Goal: Communication & Community: Answer question/provide support

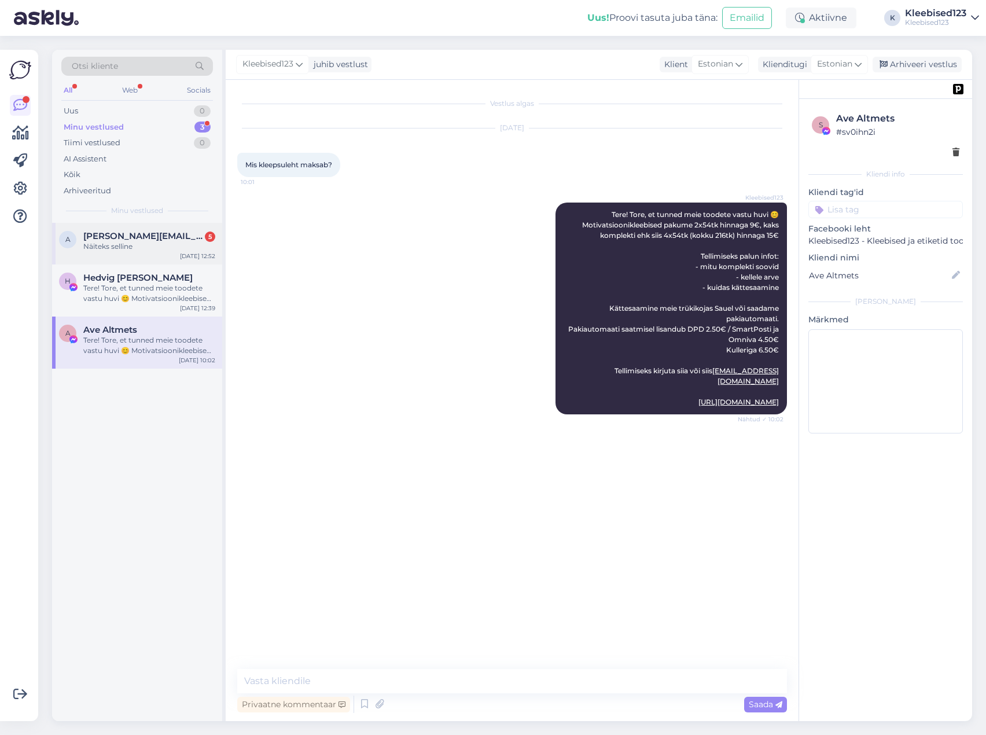
click at [113, 240] on span "[PERSON_NAME][EMAIL_ADDRESS][DOMAIN_NAME]" at bounding box center [143, 236] width 120 height 10
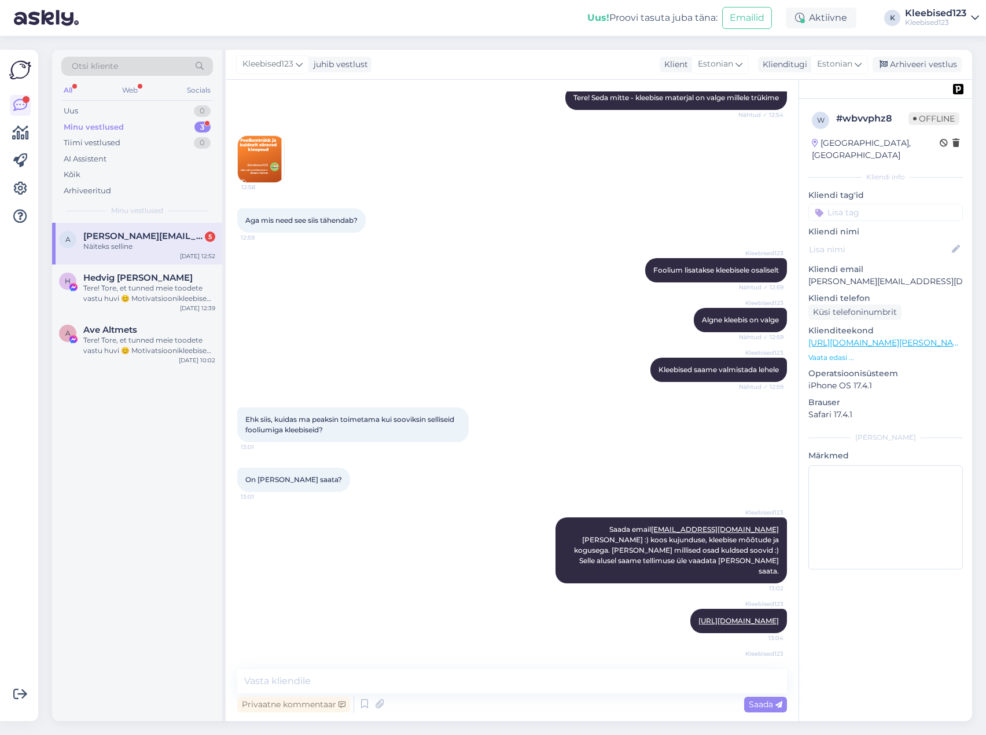
scroll to position [253, 0]
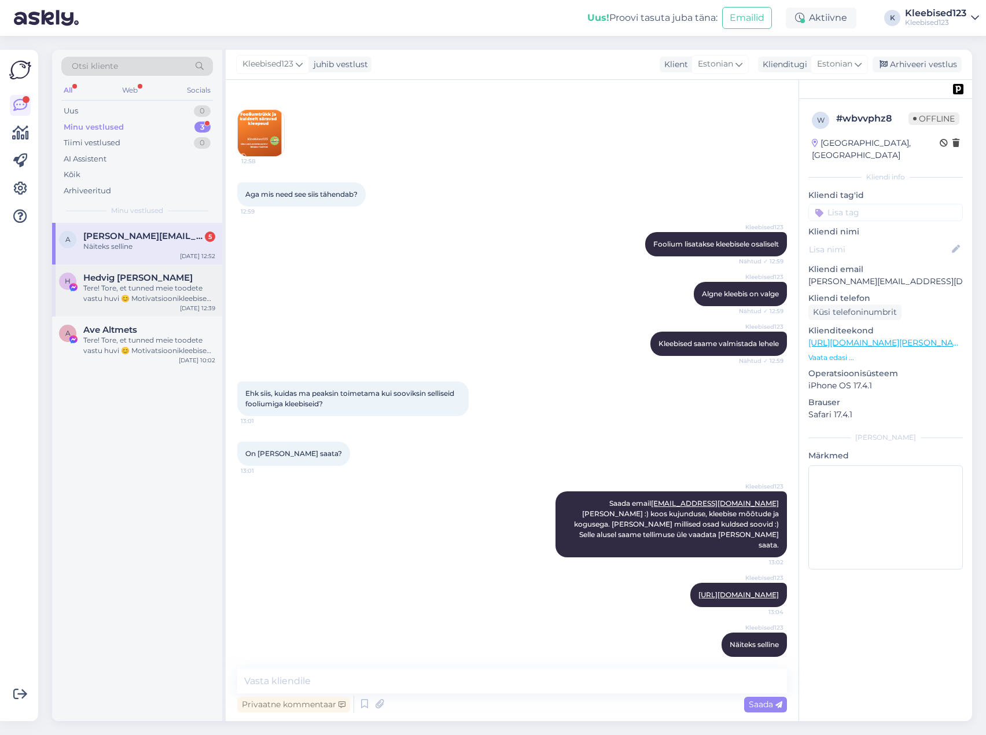
click at [125, 289] on div "Tere! Tore, et tunned meie toodete vastu huvi 😊 Motivatsioonikleebised pakume 2…" at bounding box center [149, 293] width 132 height 21
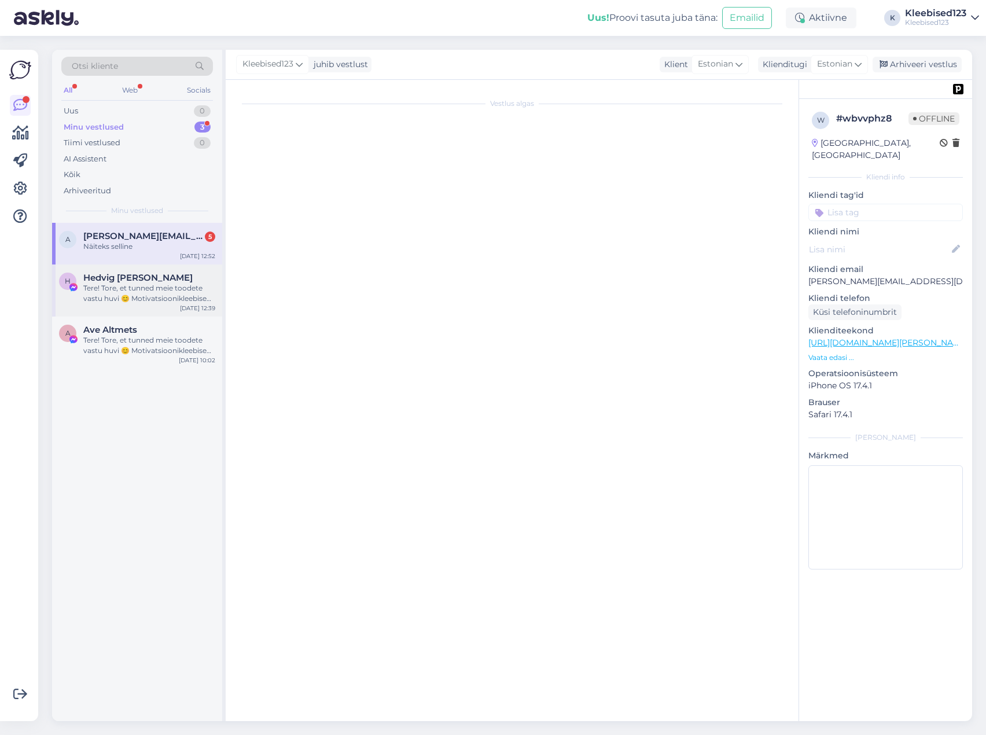
scroll to position [0, 0]
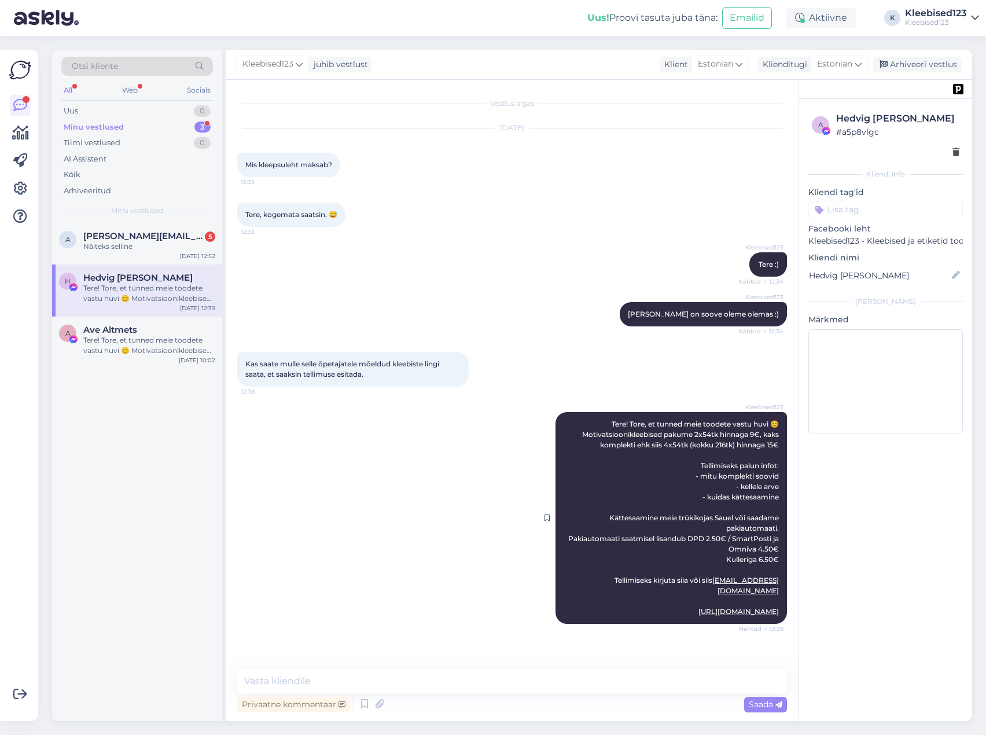
click at [628, 434] on span "Tere! Tore, et tunned meie toodete vastu huvi 😊 Motivatsioonikleebised pakume 2…" at bounding box center [674, 517] width 212 height 196
drag, startPoint x: 627, startPoint y: 433, endPoint x: 563, endPoint y: 468, distance: 72.5
click at [554, 473] on div at bounding box center [550, 518] width 10 height 212
click at [690, 438] on span "Tere! Tore, et tunned meie toodete vastu huvi 😊 Motivatsioonikleebised pakume 2…" at bounding box center [674, 517] width 212 height 196
drag, startPoint x: 690, startPoint y: 437, endPoint x: 603, endPoint y: 433, distance: 86.3
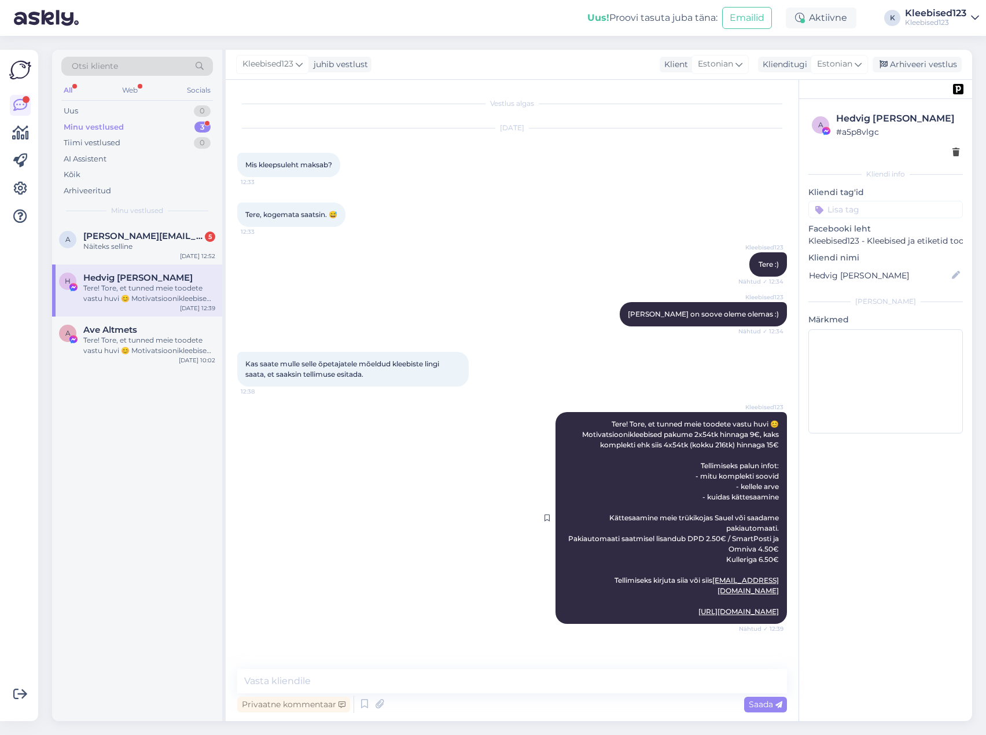
click at [659, 433] on span "Tere! Tore, et tunned meie toodete vastu huvi 😊 Motivatsioonikleebised pakume 2…" at bounding box center [674, 517] width 212 height 196
click at [124, 299] on div "Tere! Tore, et tunned meie toodete vastu huvi 😊 Motivatsioonikleebised pakume 2…" at bounding box center [149, 293] width 132 height 21
click at [124, 334] on span "Ave Altmets" at bounding box center [110, 330] width 54 height 10
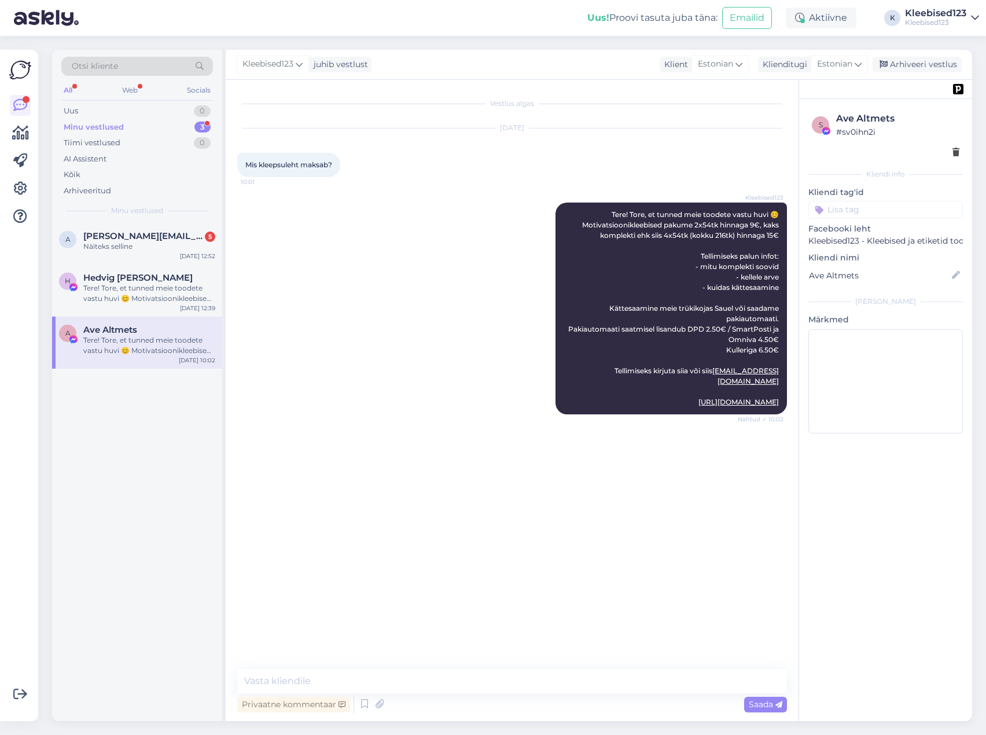
click at [85, 128] on div "Minu vestlused" at bounding box center [94, 127] width 60 height 12
drag, startPoint x: 108, startPoint y: 245, endPoint x: 104, endPoint y: 274, distance: 29.2
click at [109, 245] on div "Näiteks selline" at bounding box center [149, 246] width 132 height 10
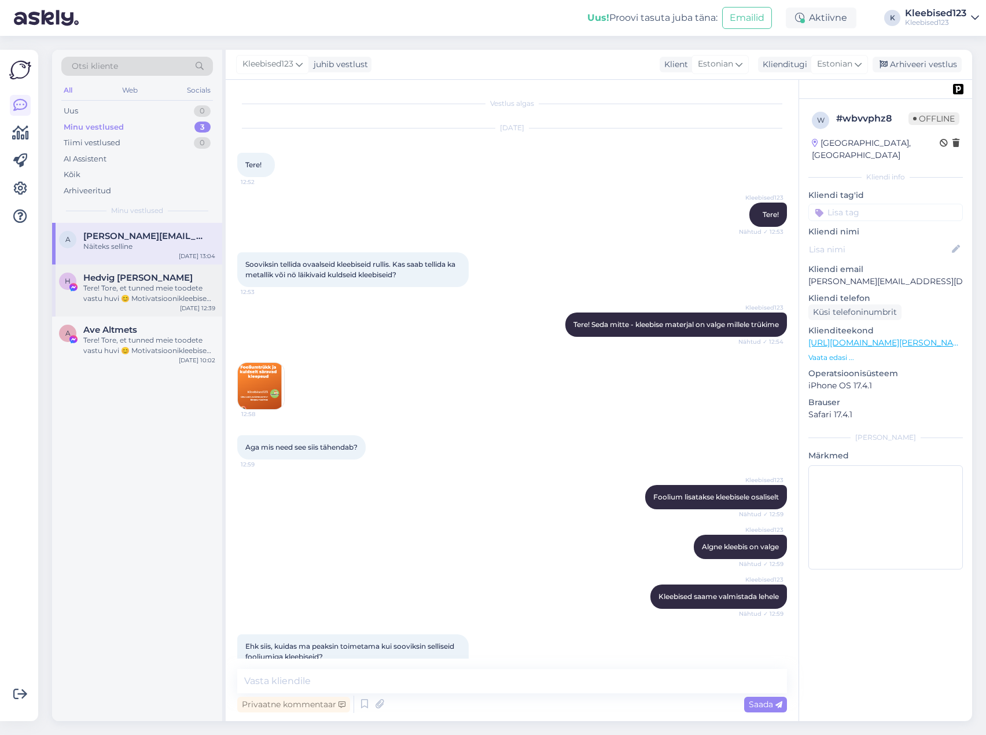
scroll to position [253, 0]
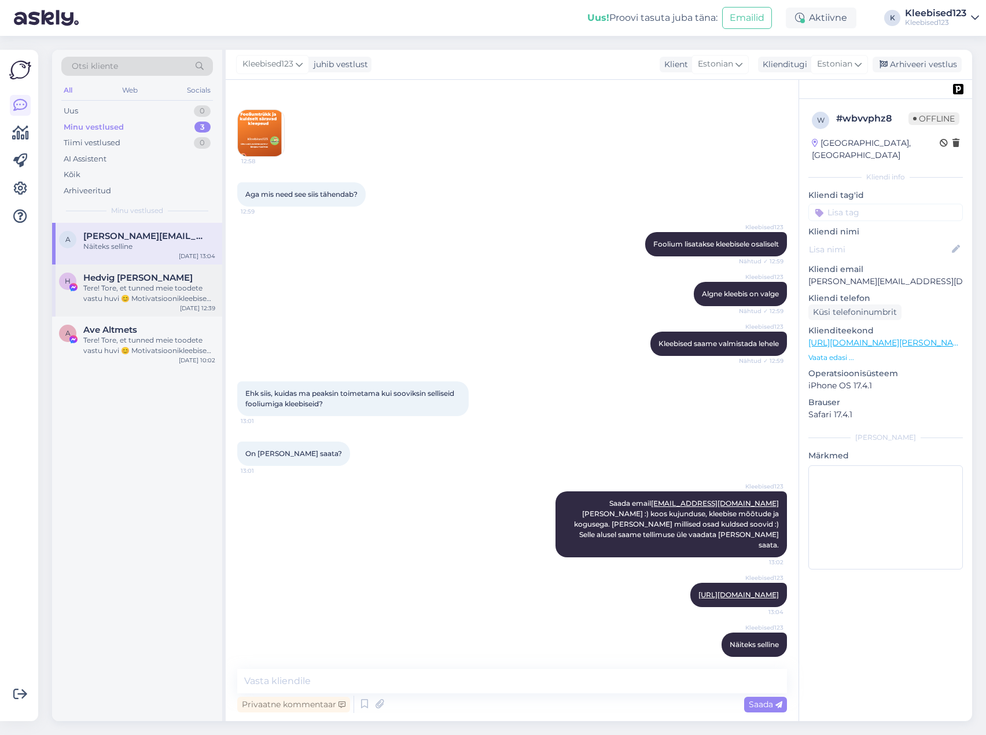
click at [104, 285] on div "Tere! Tore, et tunned meie toodete vastu huvi 😊 Motivatsioonikleebised pakume 2…" at bounding box center [149, 293] width 132 height 21
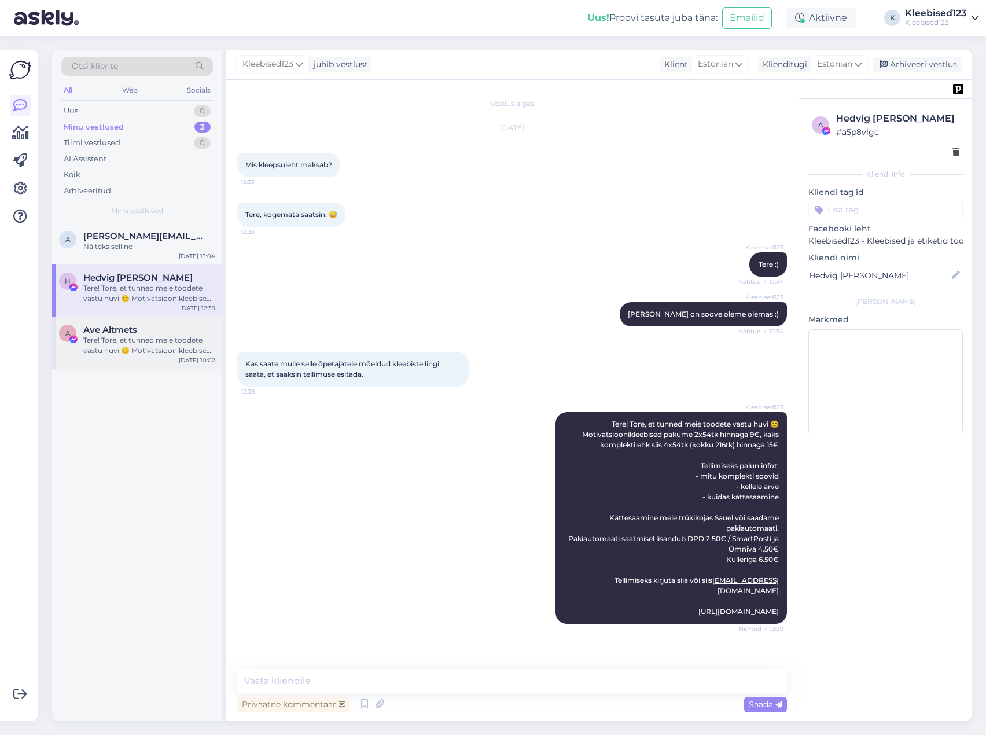
click at [105, 336] on div "Tere! Tore, et tunned meie toodete vastu huvi 😊 Motivatsioonikleebised pakume 2…" at bounding box center [149, 345] width 132 height 21
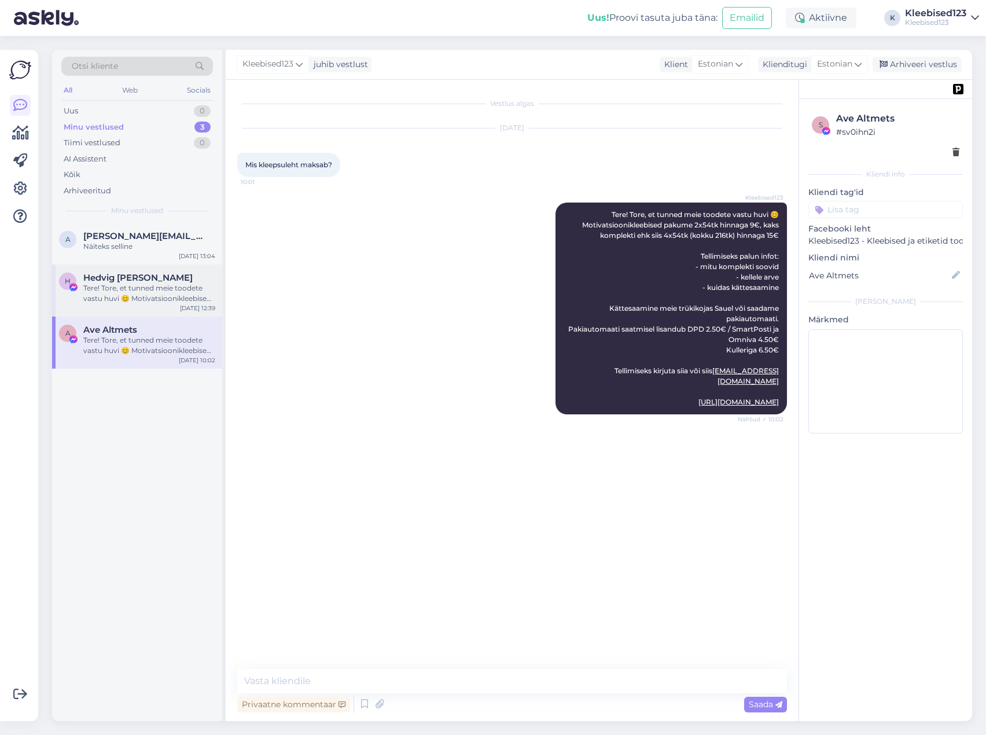
click at [106, 288] on div "Tere! Tore, et tunned meie toodete vastu huvi 😊 Motivatsioonikleebised pakume 2…" at bounding box center [149, 293] width 132 height 21
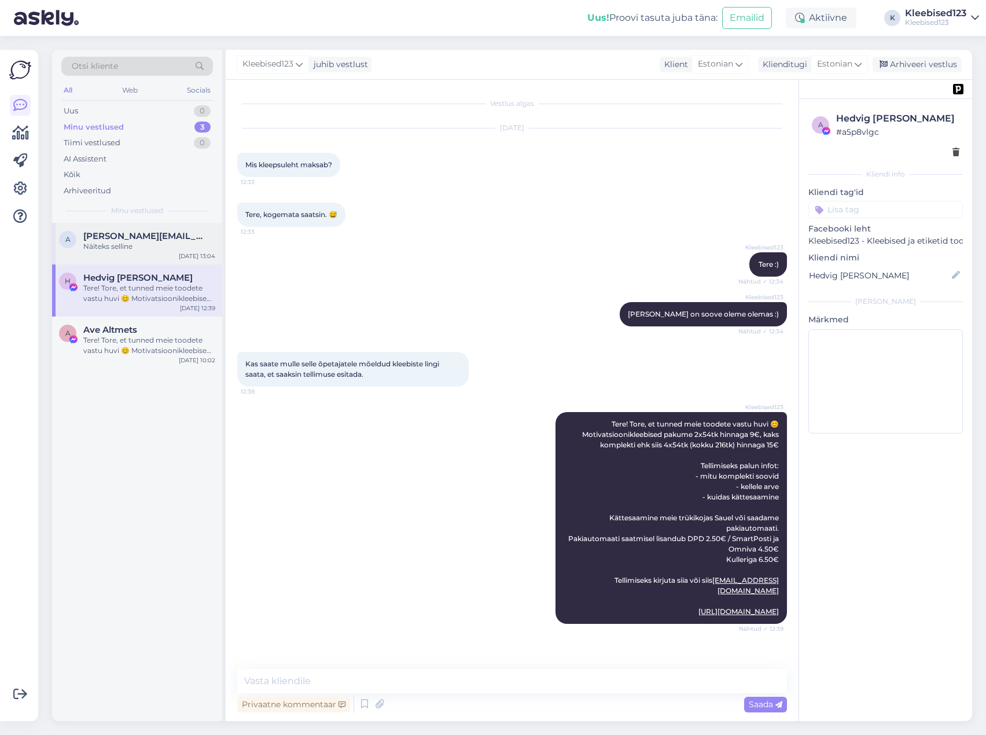
click at [114, 248] on div "Näiteks selline" at bounding box center [149, 246] width 132 height 10
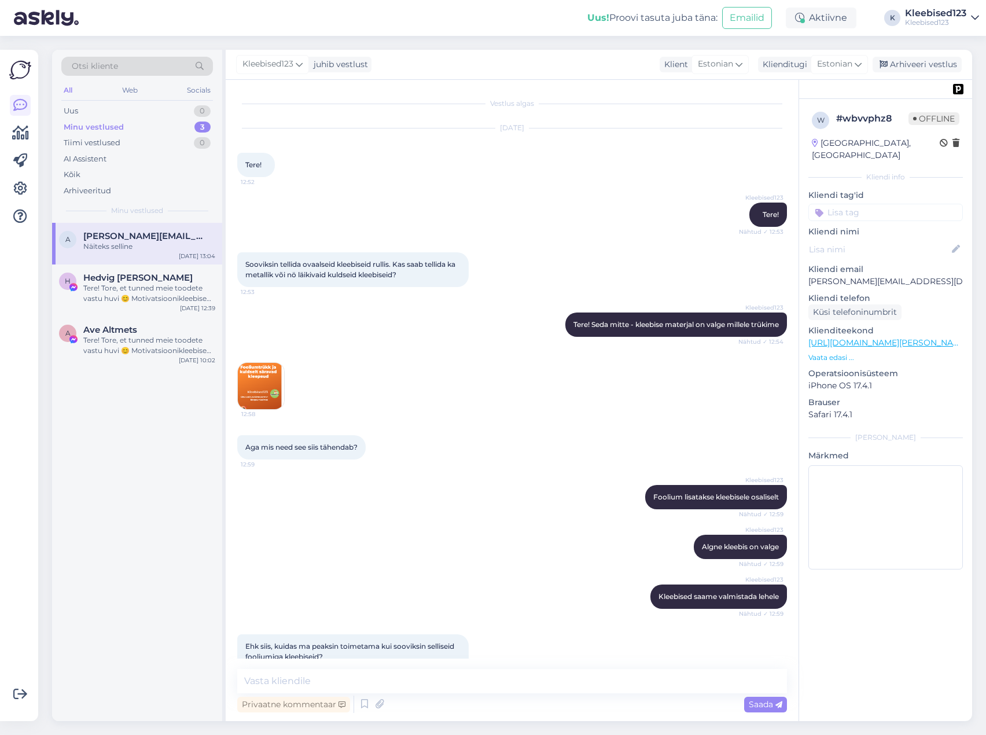
scroll to position [253, 0]
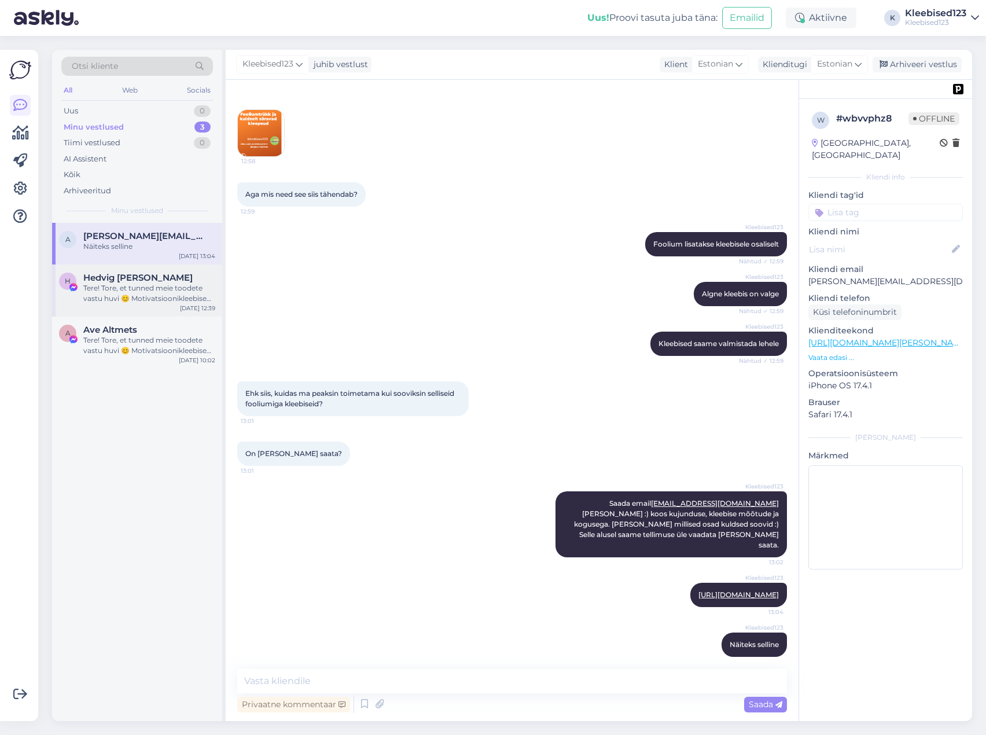
click at [102, 279] on span "Hedvig [PERSON_NAME]" at bounding box center [137, 277] width 109 height 10
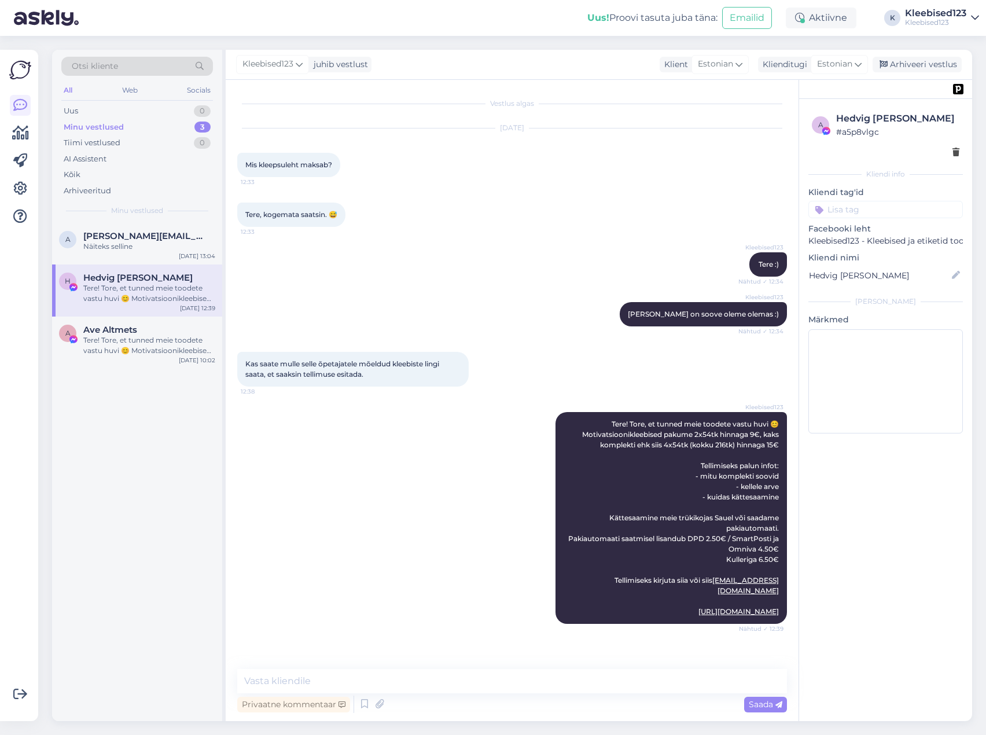
drag, startPoint x: 604, startPoint y: 422, endPoint x: 789, endPoint y: 607, distance: 261.8
click at [789, 607] on div "Vestlus algas [DATE] Mis kleepsuleht maksab? 12:33 Tere, kogemata saatsin. 😅 12…" at bounding box center [517, 374] width 560 height 567
copy span "Tere! Tore, et tunned meie toodete vastu huvi 😊 Motivatsioonikleebised pakume 2…"
